Goal: Obtain resource: Obtain resource

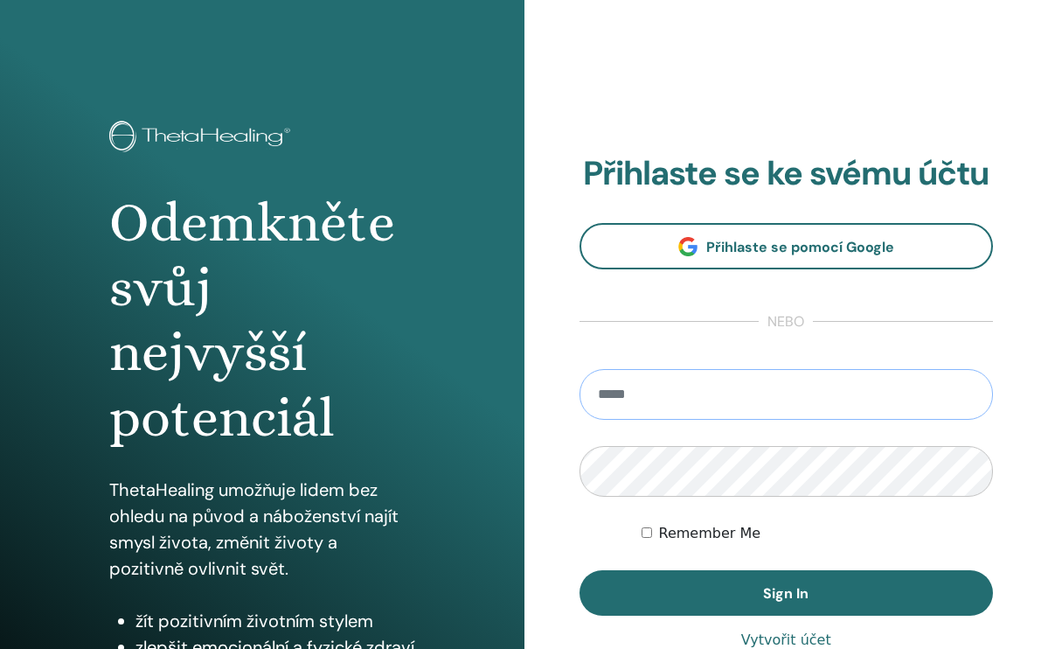
type input "**********"
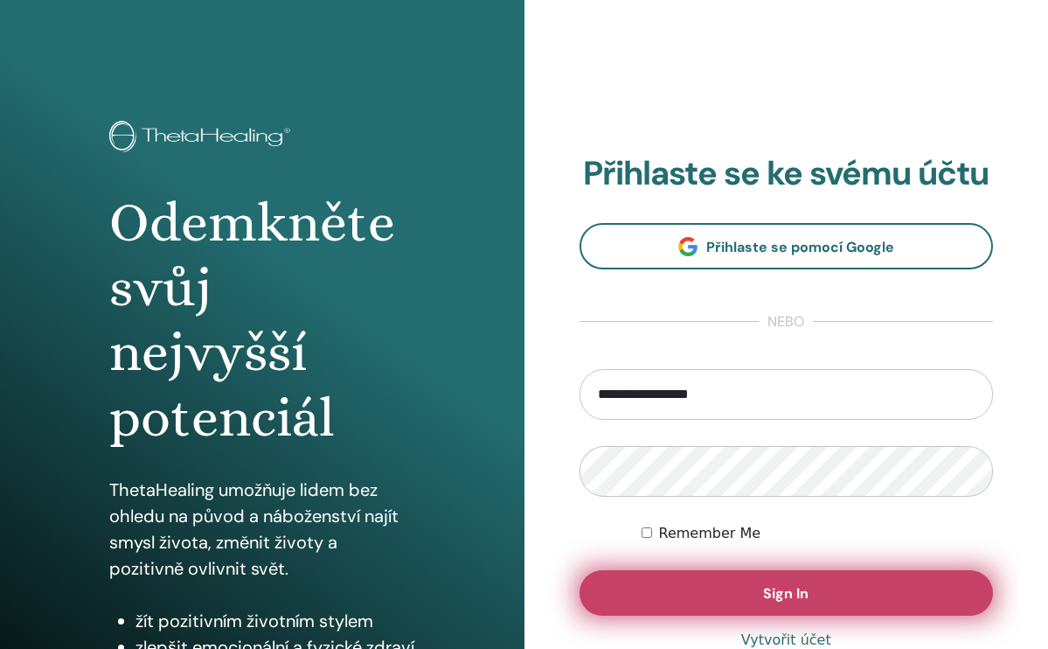
click at [771, 601] on span "Sign In" at bounding box center [785, 593] width 45 height 18
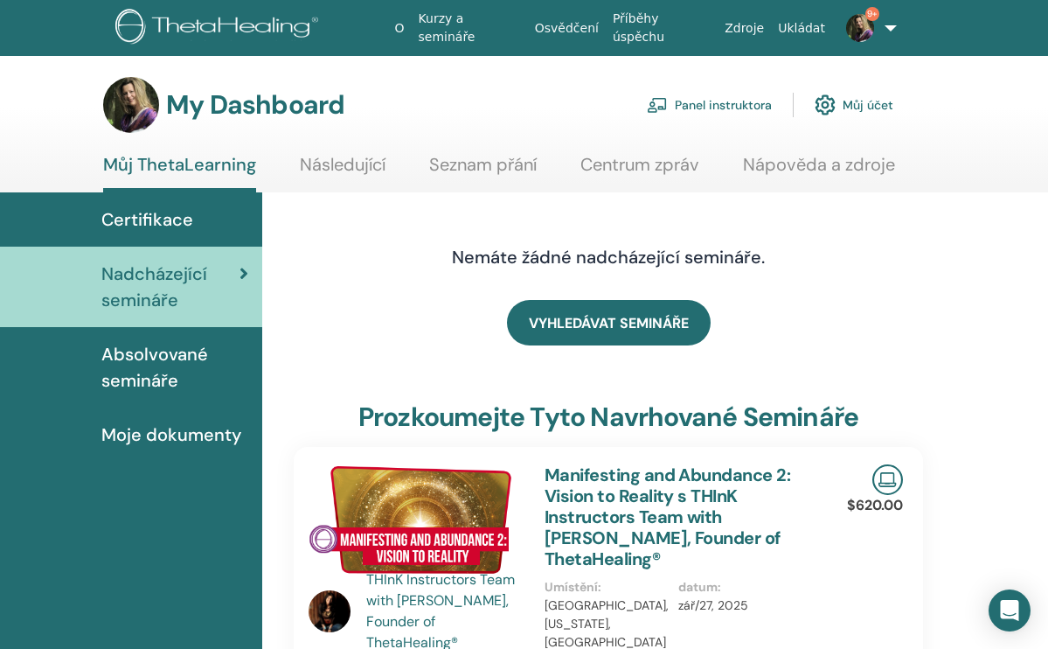
click at [690, 109] on link "Panel instruktora" at bounding box center [709, 105] width 125 height 38
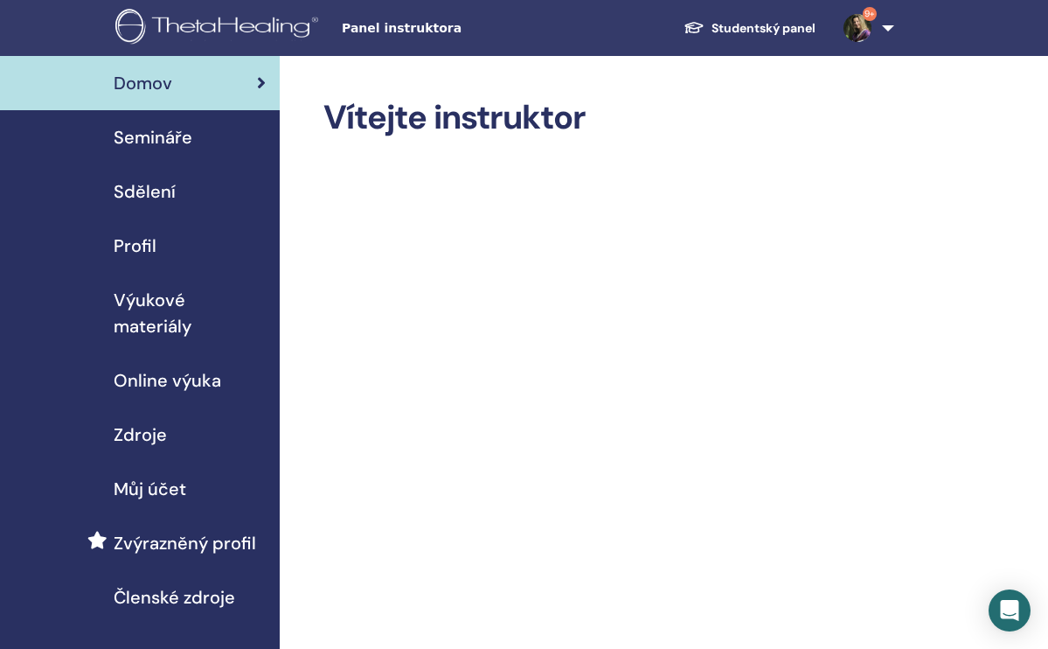
click at [177, 302] on span "Výukové materiály" at bounding box center [190, 313] width 152 height 52
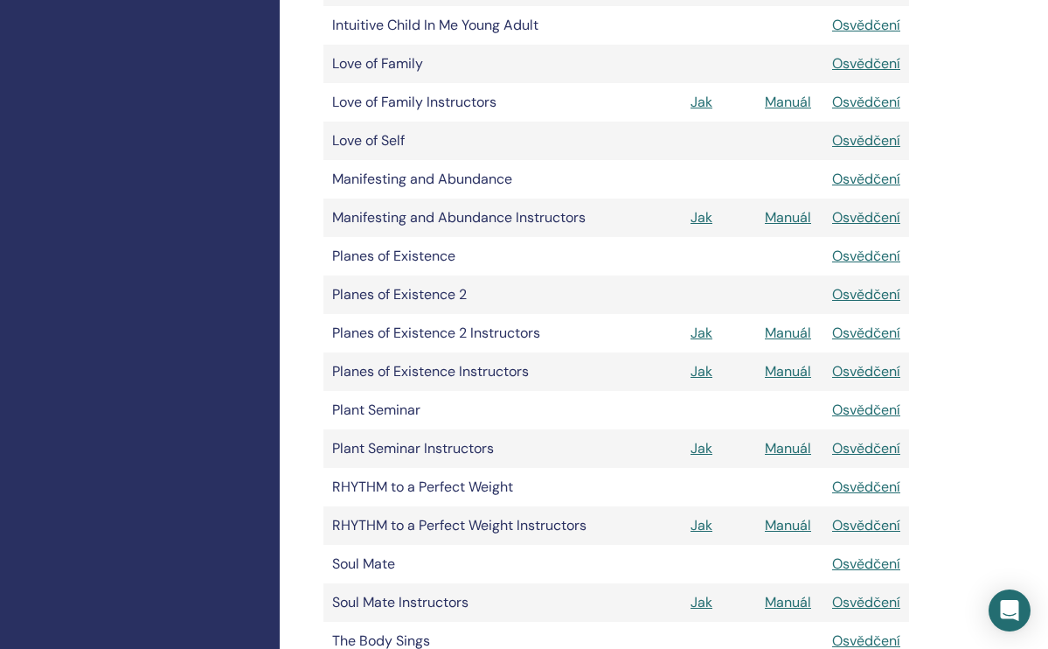
scroll to position [1371, 0]
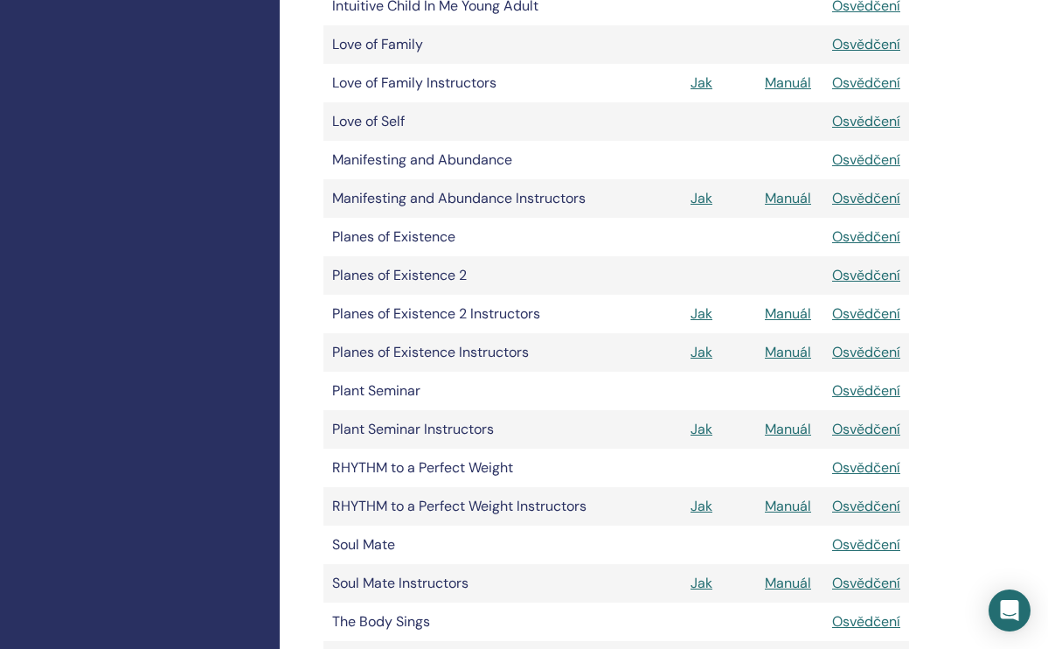
click at [783, 316] on link "Manuál" at bounding box center [788, 313] width 46 height 18
